Goal: Task Accomplishment & Management: Complete application form

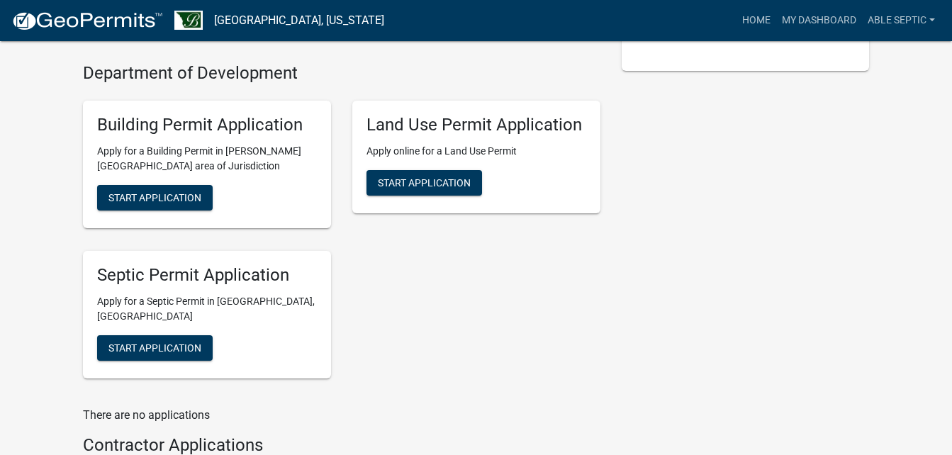
scroll to position [355, 0]
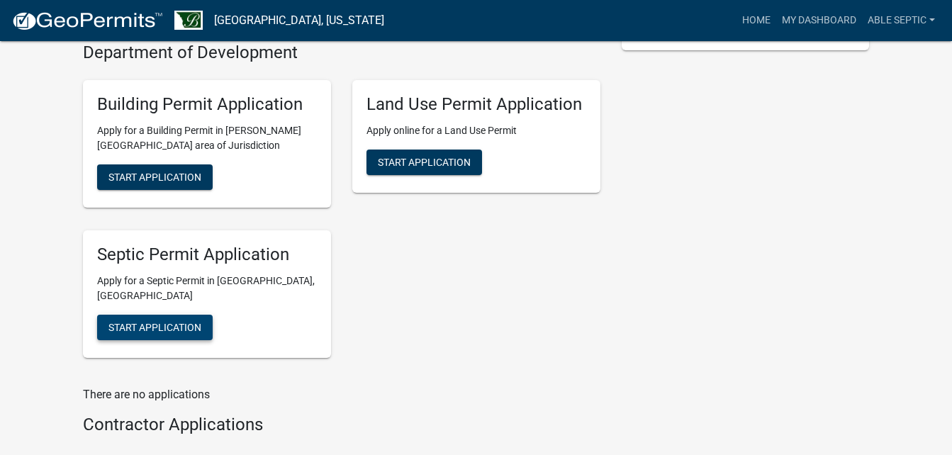
click at [186, 326] on span "Start Application" at bounding box center [155, 326] width 93 height 11
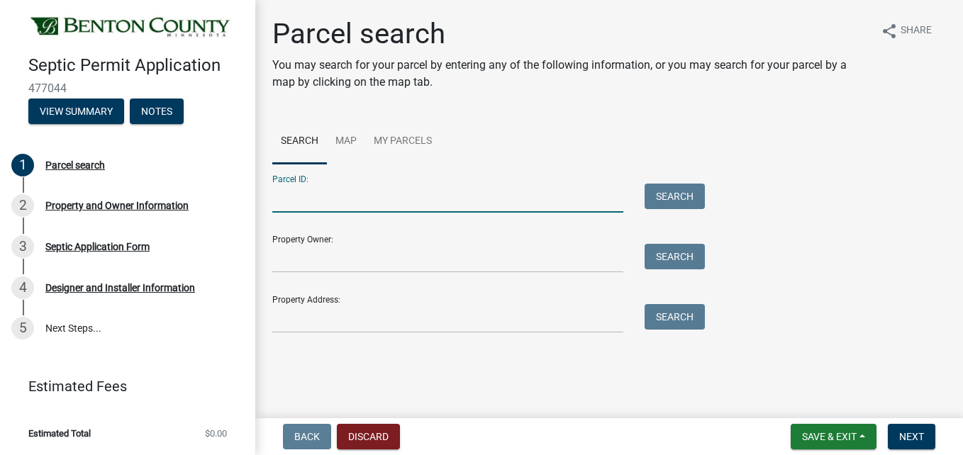
click at [365, 188] on input "Parcel ID:" at bounding box center [447, 198] width 351 height 29
type input "080030500"
click at [670, 198] on button "Search" at bounding box center [675, 197] width 60 height 26
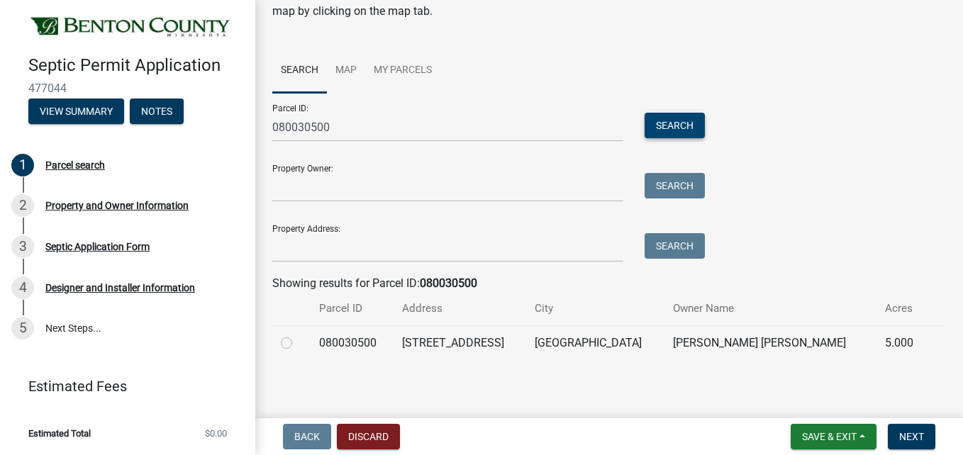
scroll to position [74, 0]
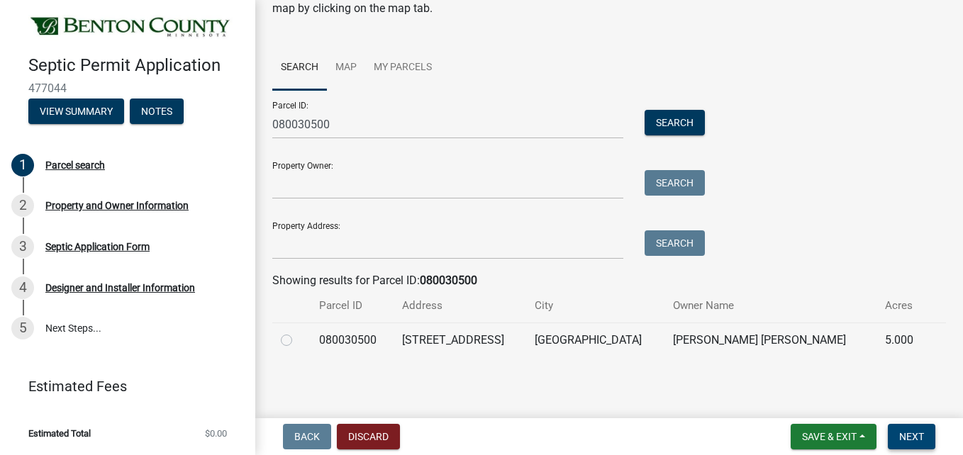
click at [913, 430] on button "Next" at bounding box center [912, 437] width 48 height 26
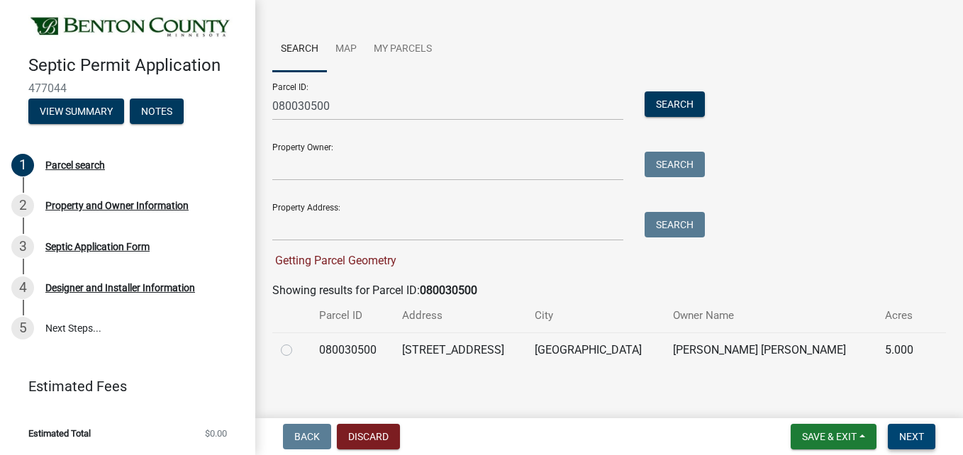
scroll to position [102, 0]
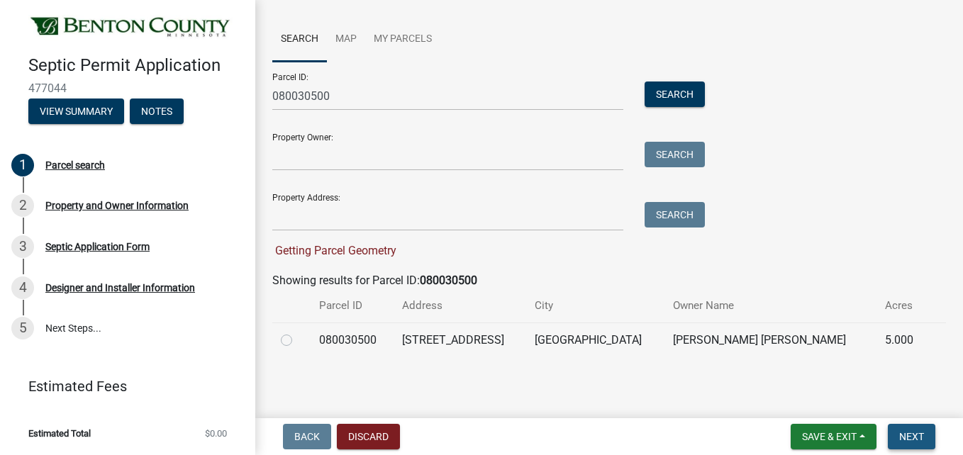
click at [921, 438] on span "Next" at bounding box center [911, 436] width 25 height 11
click at [298, 332] on label at bounding box center [298, 332] width 0 height 0
click at [298, 340] on input "radio" at bounding box center [302, 336] width 9 height 9
radio input "true"
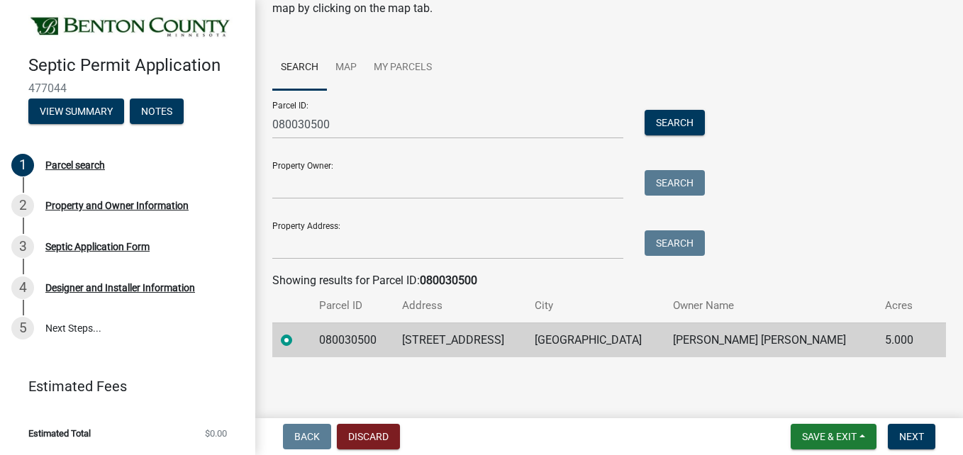
scroll to position [74, 0]
click at [915, 435] on span "Next" at bounding box center [911, 436] width 25 height 11
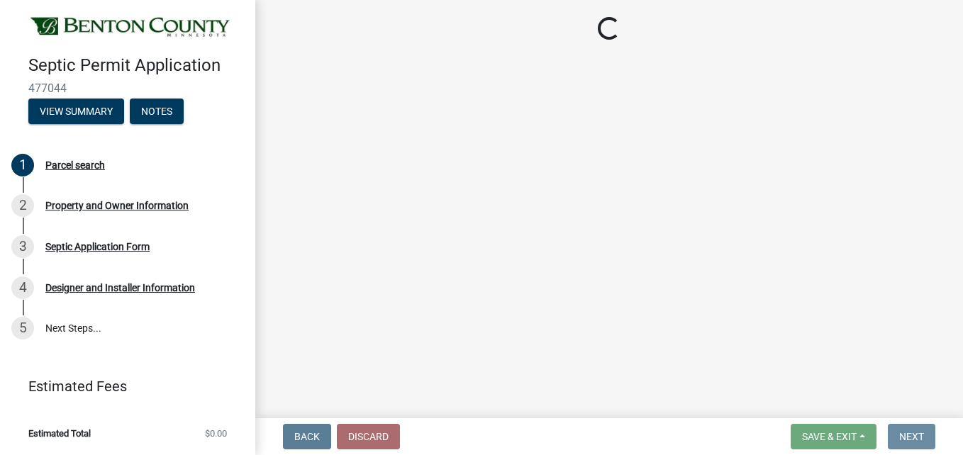
scroll to position [0, 0]
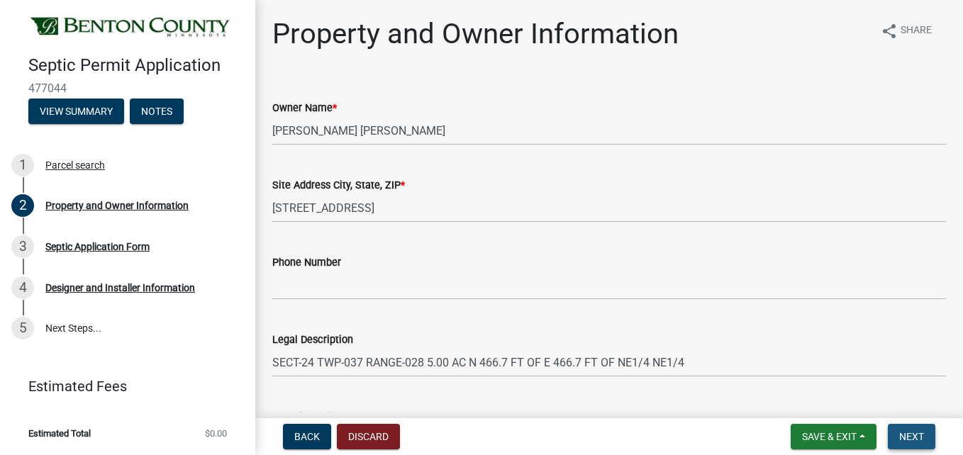
click at [911, 433] on span "Next" at bounding box center [911, 436] width 25 height 11
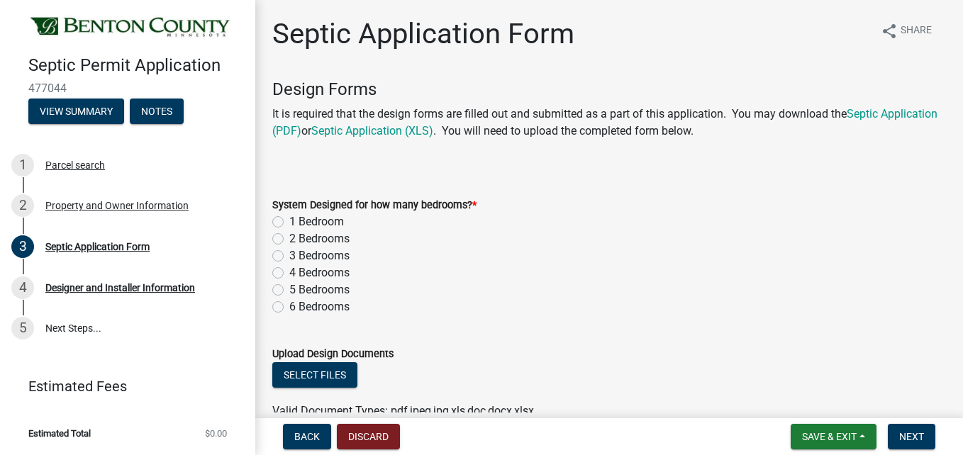
click at [289, 257] on label "3 Bedrooms" at bounding box center [319, 256] width 60 height 17
click at [289, 257] on input "3 Bedrooms" at bounding box center [293, 252] width 9 height 9
radio input "true"
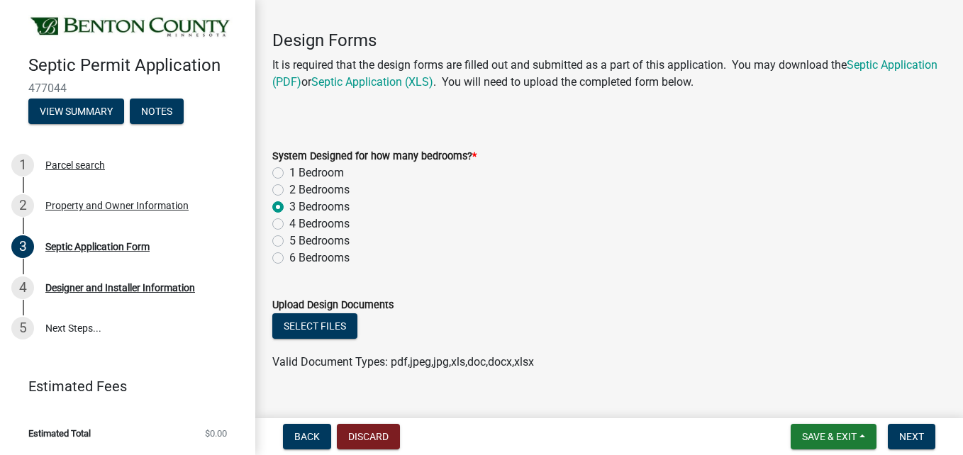
scroll to position [75, 0]
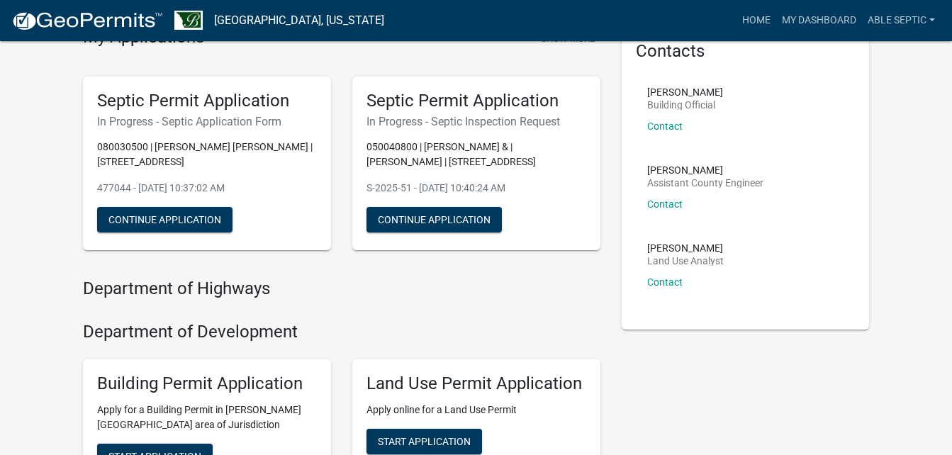
scroll to position [71, 0]
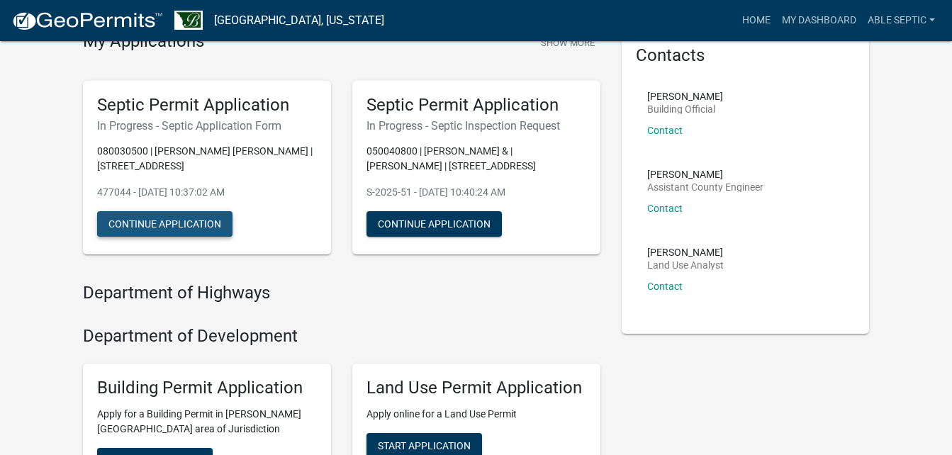
click at [193, 228] on button "Continue Application" at bounding box center [164, 224] width 135 height 26
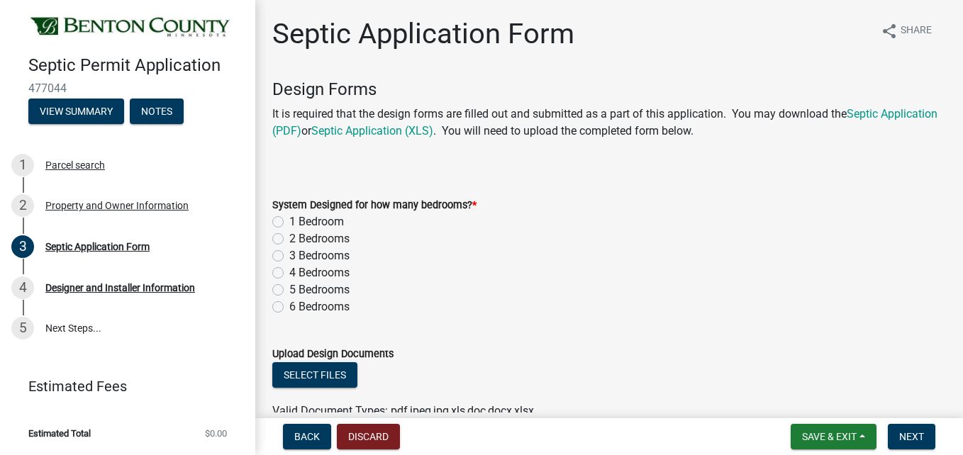
click at [289, 255] on label "3 Bedrooms" at bounding box center [319, 256] width 60 height 17
click at [289, 255] on input "3 Bedrooms" at bounding box center [293, 252] width 9 height 9
radio input "true"
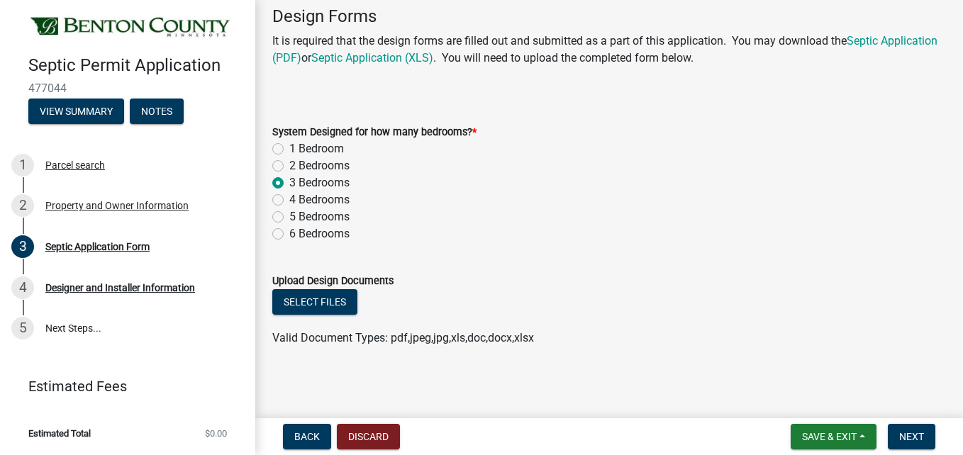
scroll to position [75, 0]
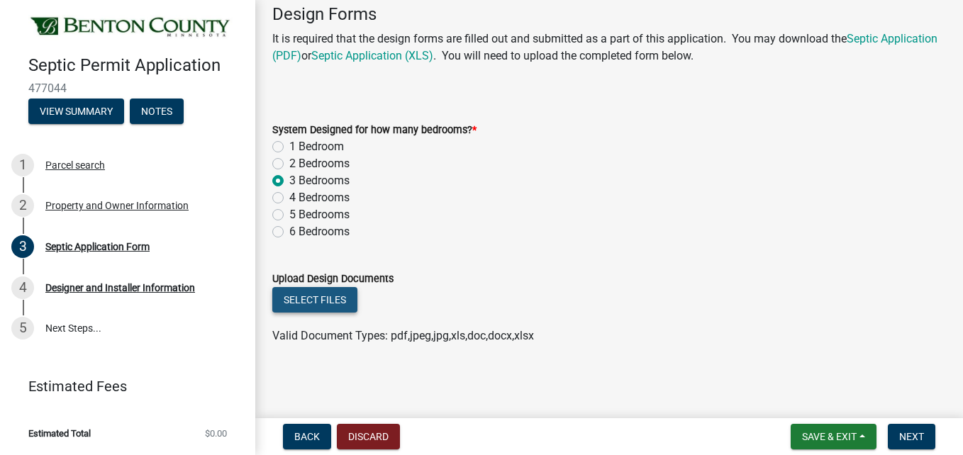
click at [327, 301] on button "Select files" at bounding box center [314, 300] width 85 height 26
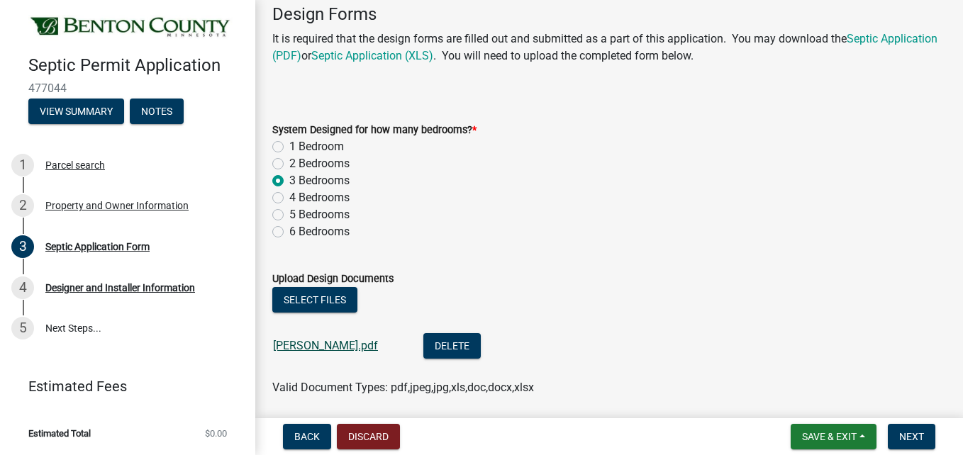
click at [316, 347] on link "[PERSON_NAME].pdf" at bounding box center [325, 345] width 105 height 13
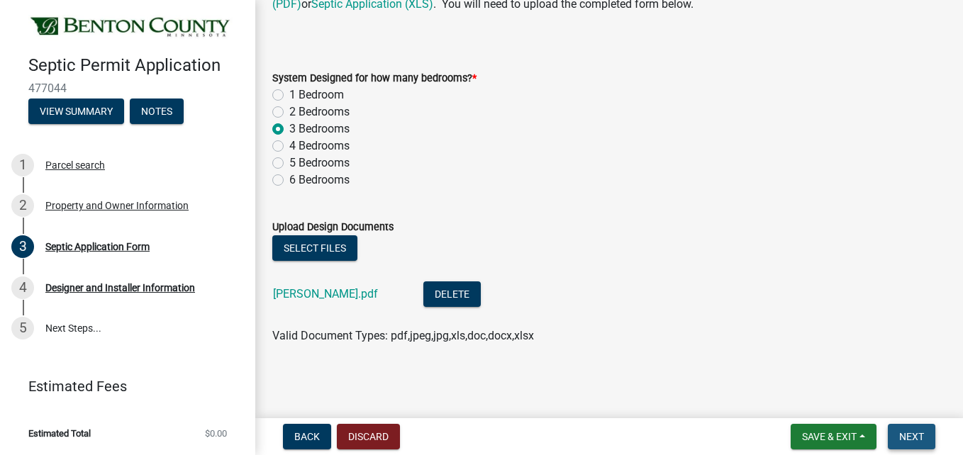
click at [926, 440] on button "Next" at bounding box center [912, 437] width 48 height 26
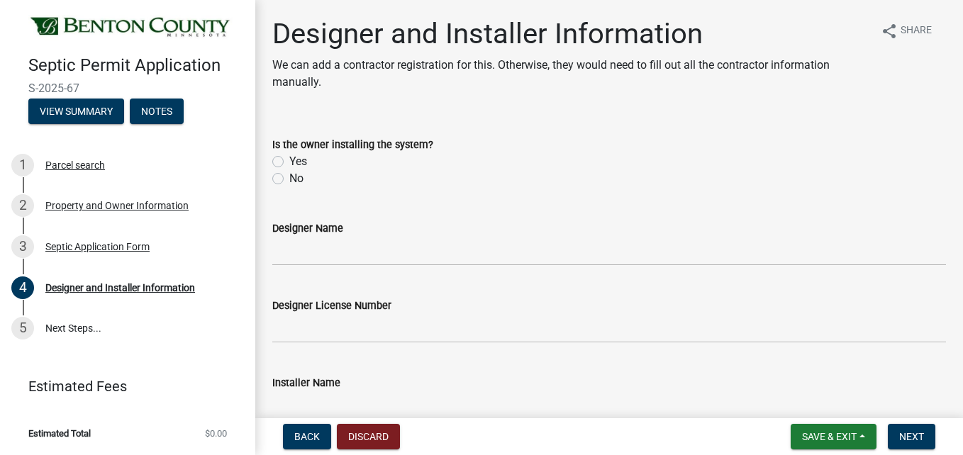
click at [289, 177] on label "No" at bounding box center [296, 178] width 14 height 17
click at [289, 177] on input "No" at bounding box center [293, 174] width 9 height 9
radio input "true"
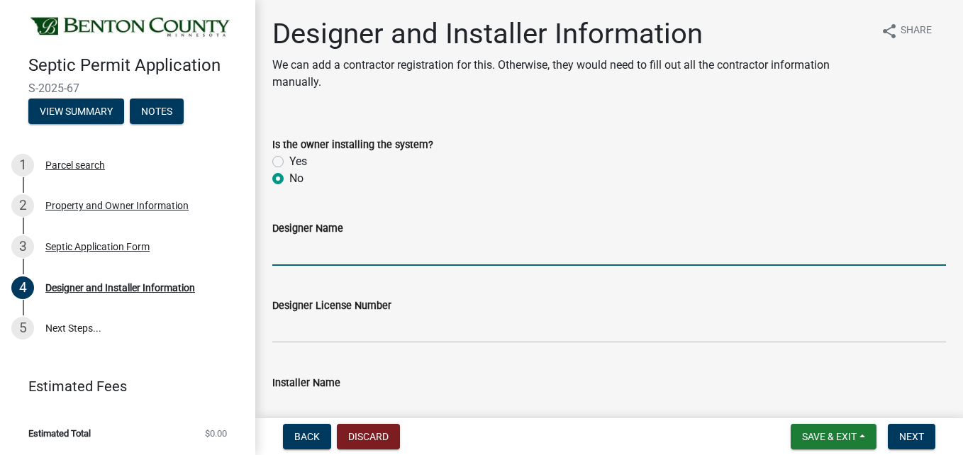
click at [416, 241] on input "Designer Name" at bounding box center [609, 251] width 674 height 29
type input "s"
type input "rosevold inspections"
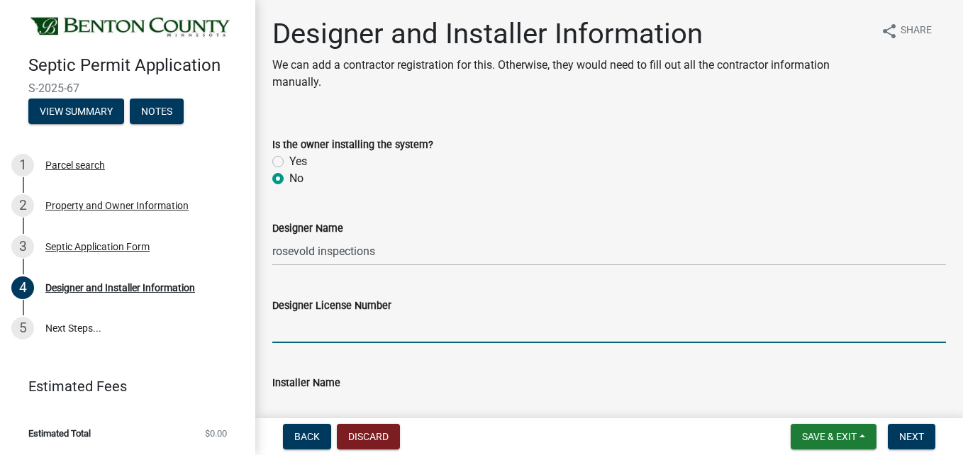
click at [431, 333] on input "Designer License Number" at bounding box center [609, 328] width 674 height 29
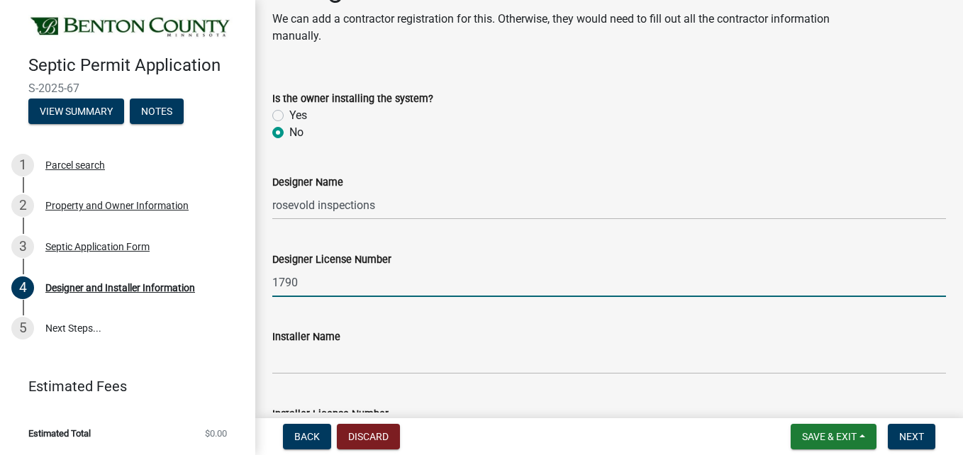
scroll to position [71, 0]
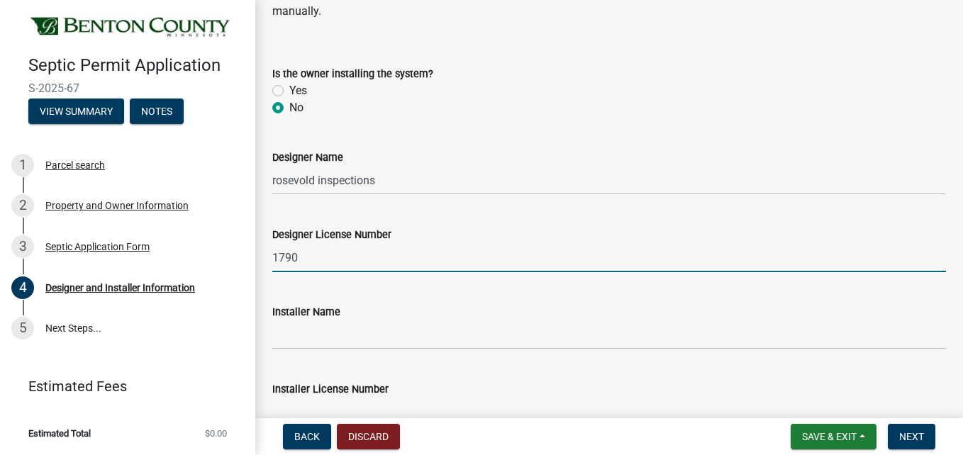
type input "1790"
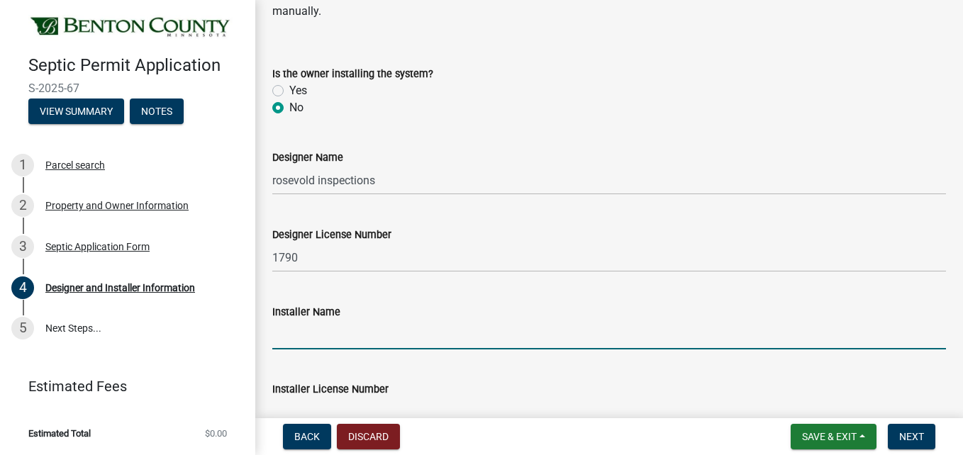
click at [396, 337] on input "Installer Name" at bounding box center [609, 335] width 674 height 29
type input "ABLE SEPTIC"
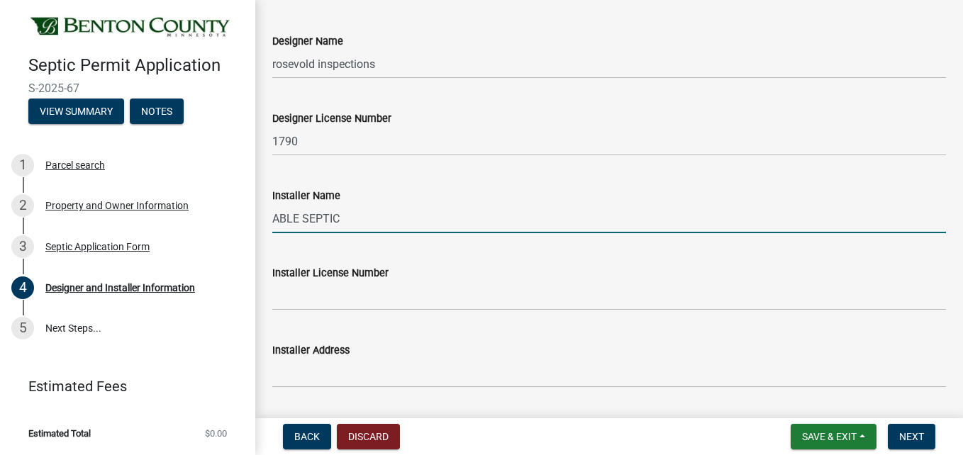
scroll to position [213, 0]
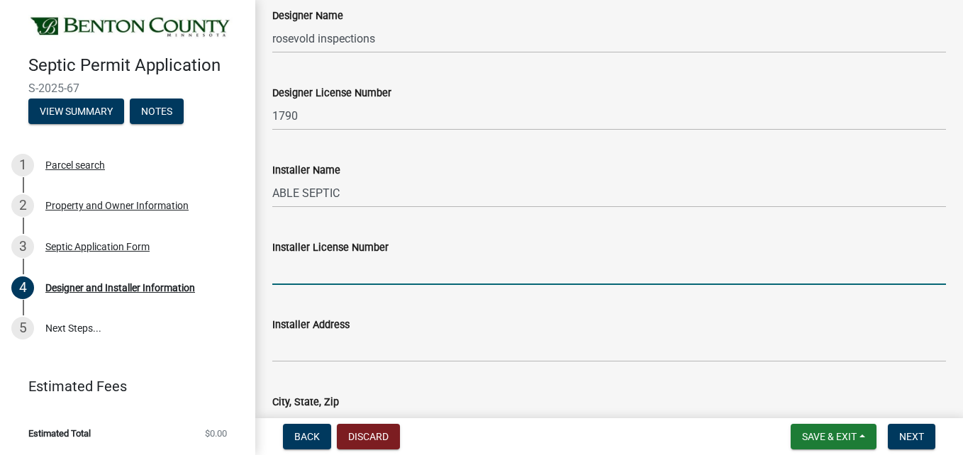
click at [372, 274] on input "Installer License Number" at bounding box center [609, 270] width 674 height 29
type input "4445"
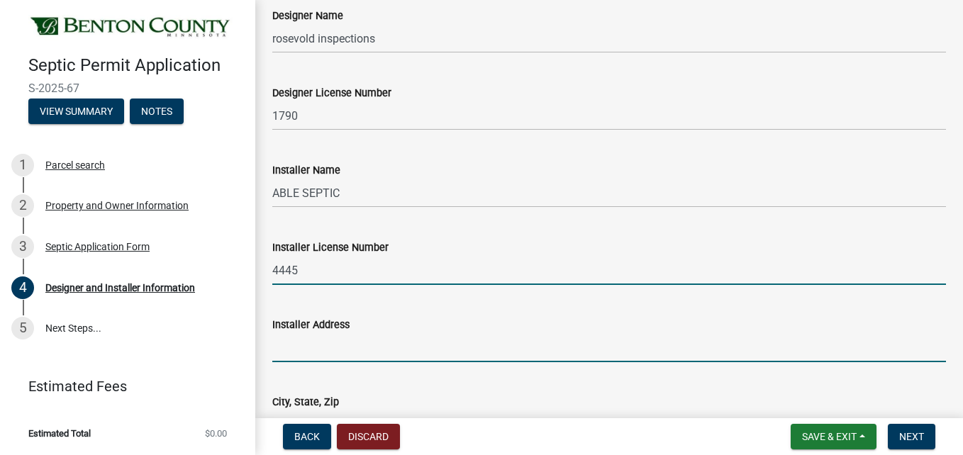
click at [411, 353] on input "Installer Address" at bounding box center [609, 347] width 674 height 29
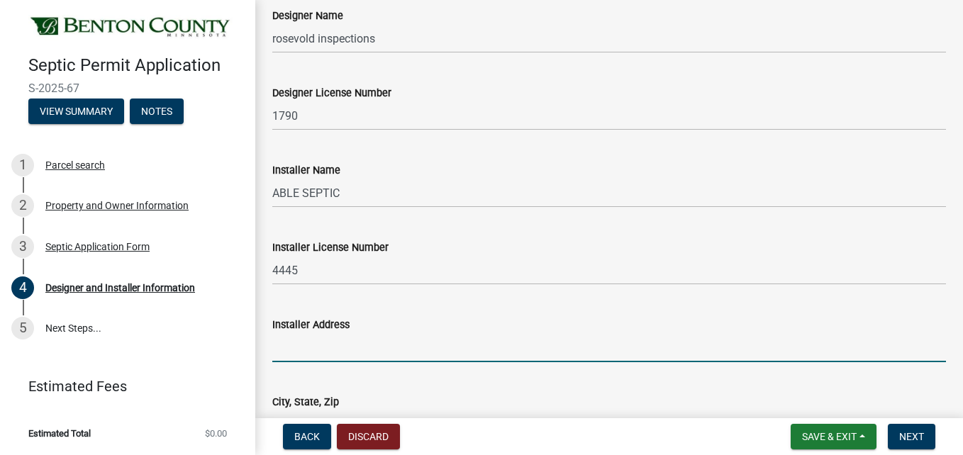
type input "PO BOX 250"
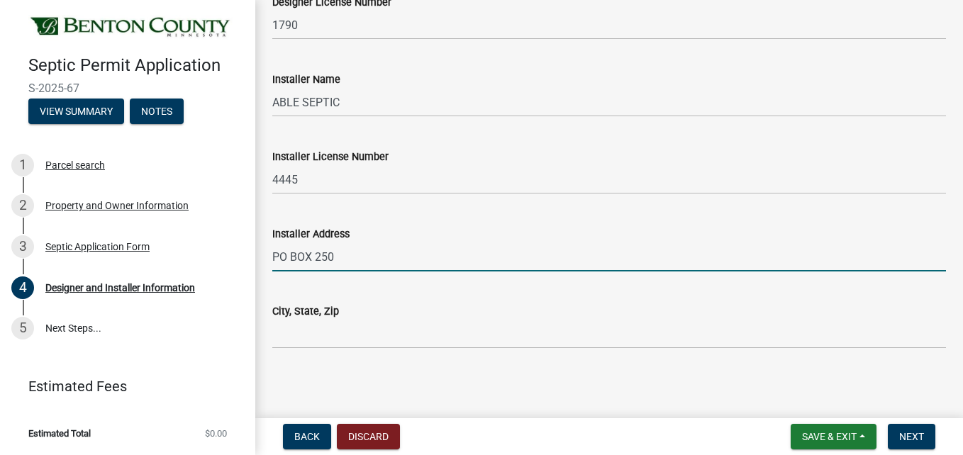
scroll to position [306, 0]
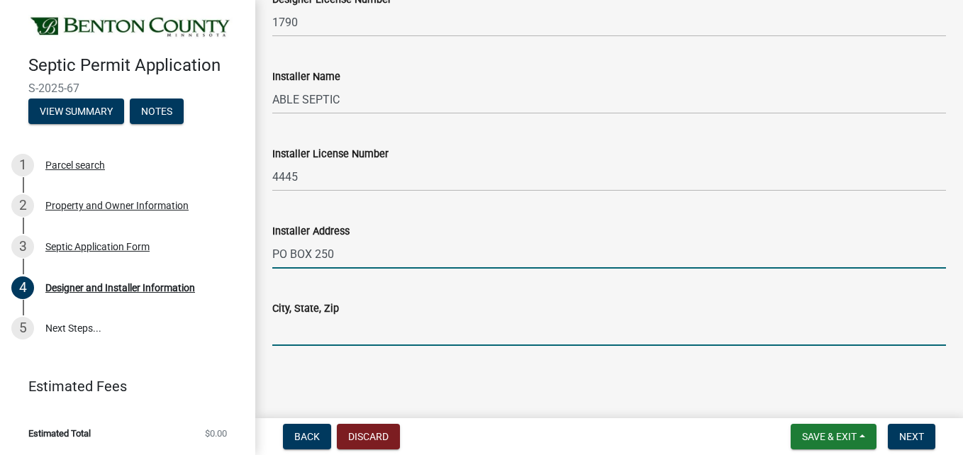
click at [410, 337] on input "City, State, Zip" at bounding box center [609, 331] width 674 height 29
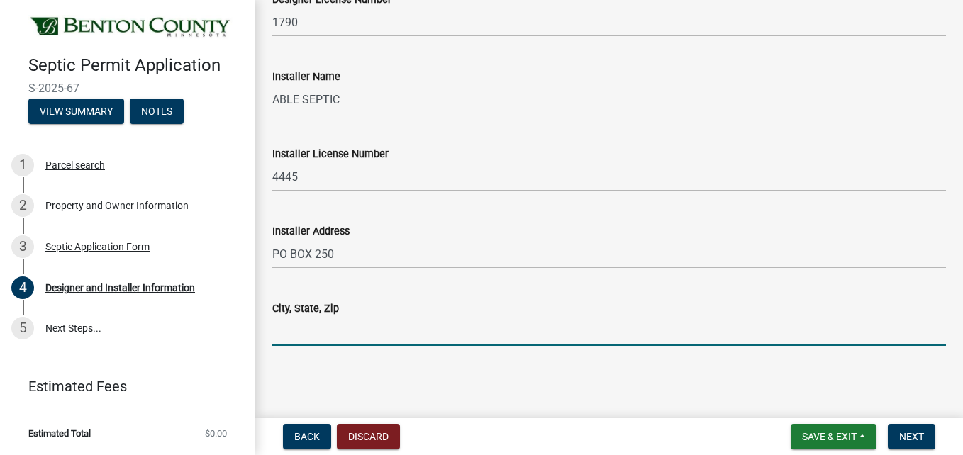
type input "MILACA MN 56353"
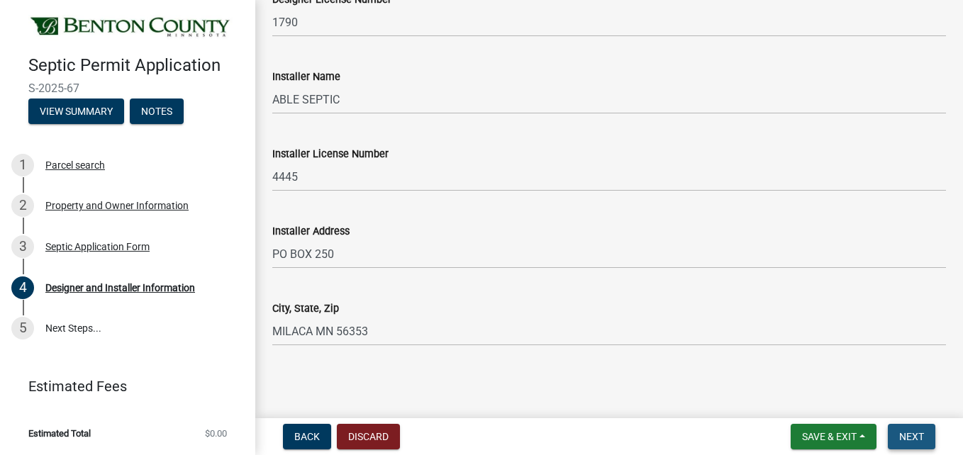
click at [913, 435] on span "Next" at bounding box center [911, 436] width 25 height 11
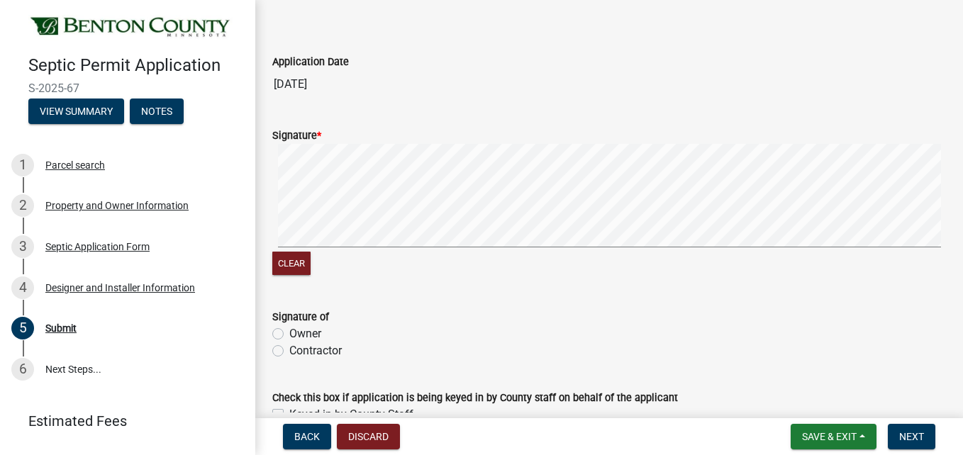
scroll to position [71, 0]
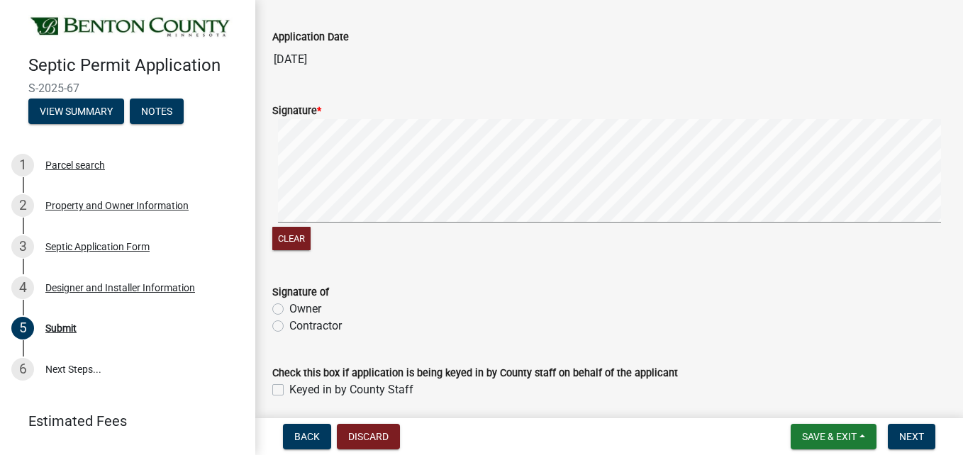
click at [289, 328] on label "Contractor" at bounding box center [315, 326] width 52 height 17
click at [289, 327] on input "Contractor" at bounding box center [293, 322] width 9 height 9
radio input "true"
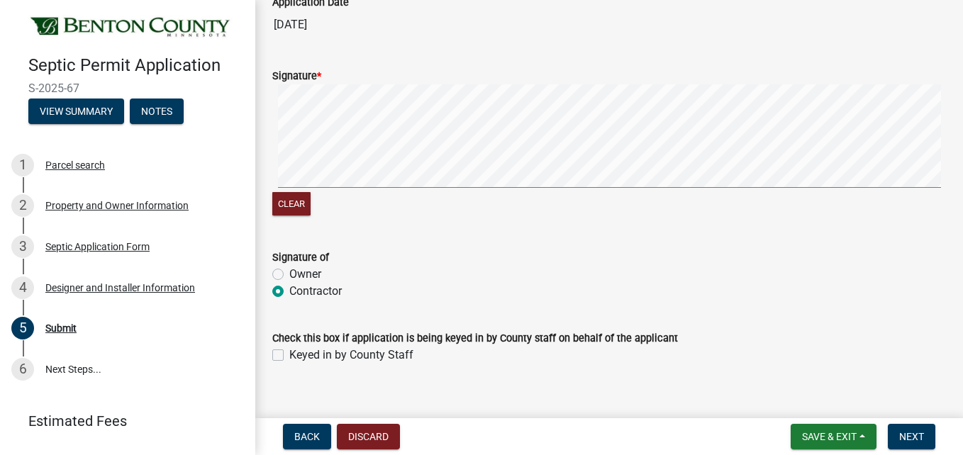
scroll to position [125, 0]
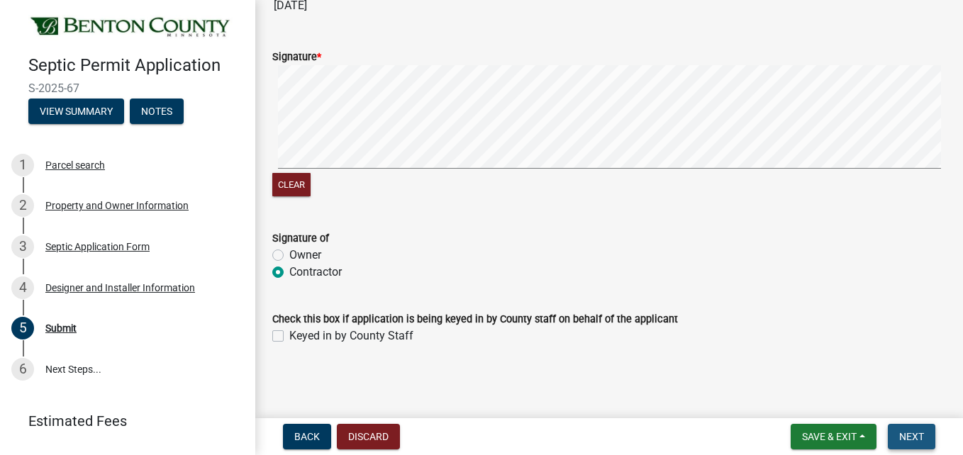
click at [911, 434] on span "Next" at bounding box center [911, 436] width 25 height 11
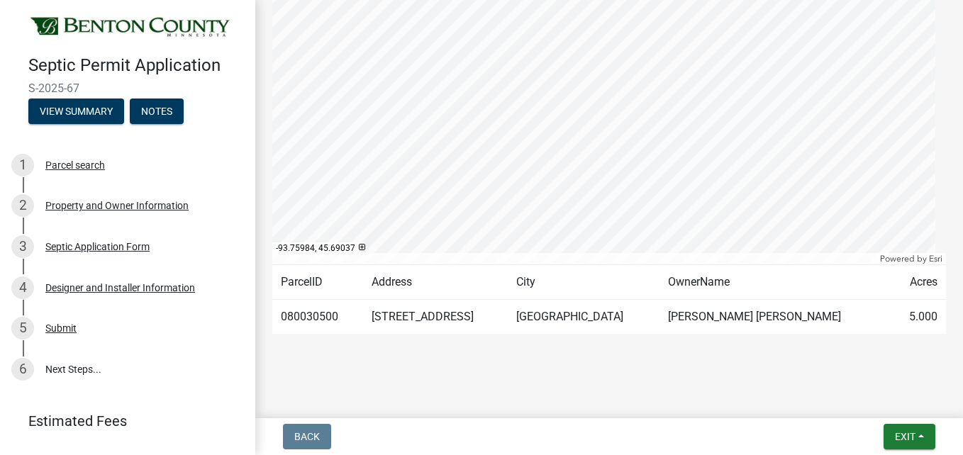
scroll to position [309, 0]
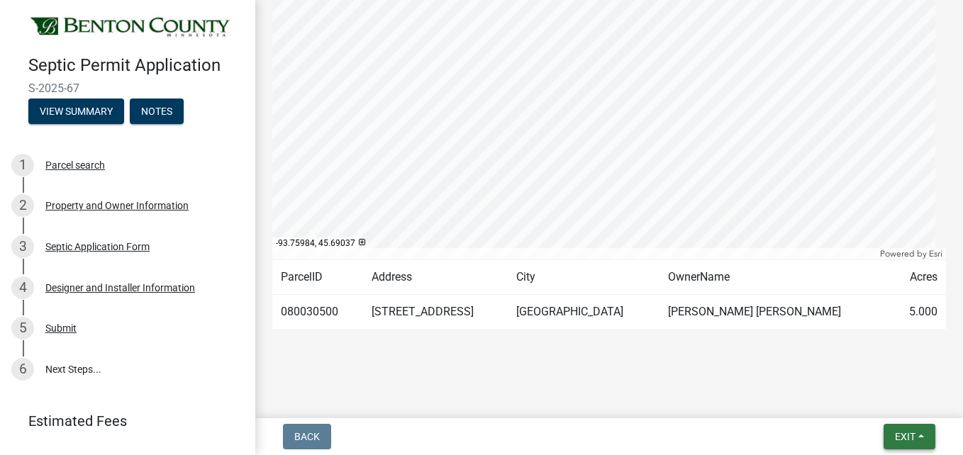
click at [892, 430] on button "Exit" at bounding box center [910, 437] width 52 height 26
click at [886, 365] on button "Save" at bounding box center [878, 366] width 113 height 34
